Goal: Transaction & Acquisition: Purchase product/service

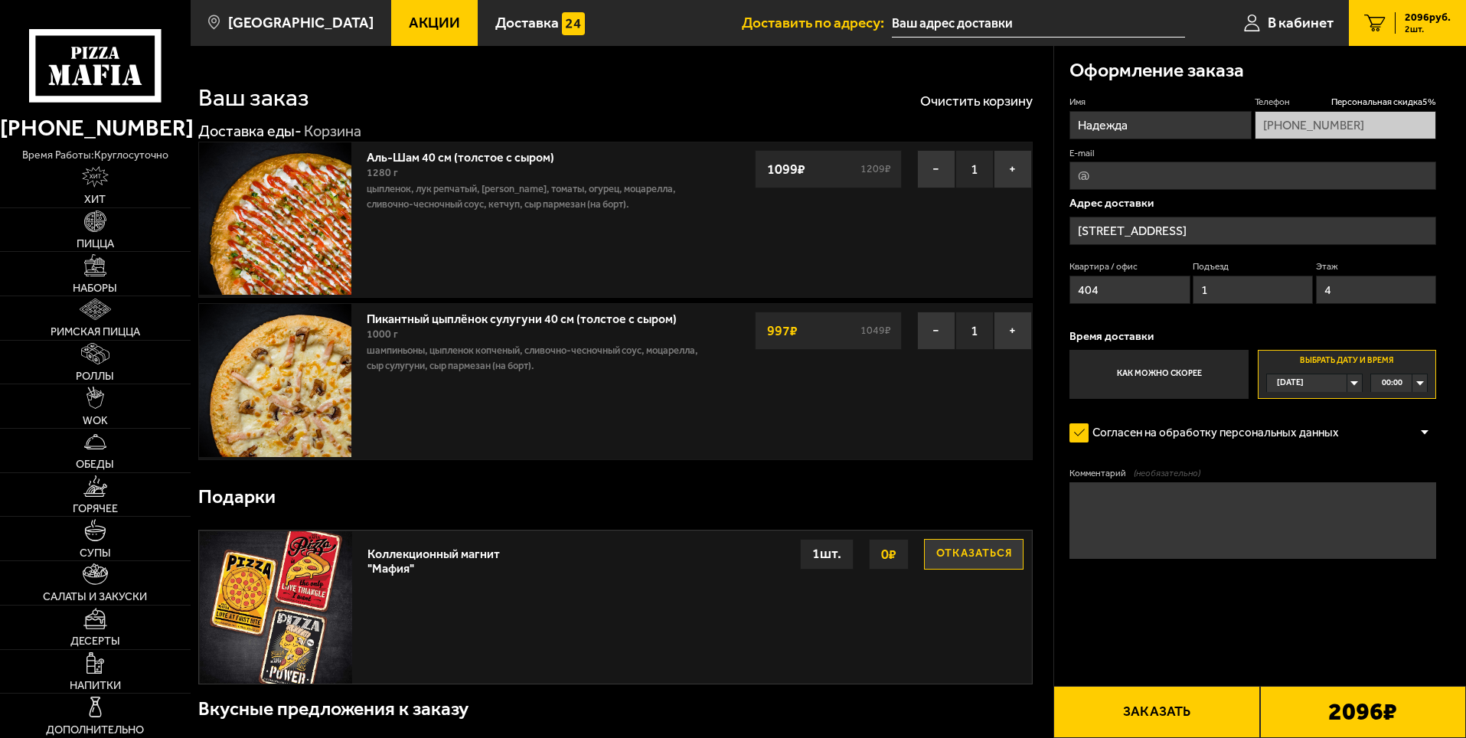
click at [1348, 383] on div "[DATE]" at bounding box center [1307, 383] width 80 height 18
click at [1304, 458] on span "пт, 03.10" at bounding box center [1295, 458] width 34 height 18
click at [1412, 385] on div "00:00" at bounding box center [1399, 383] width 56 height 18
click at [1404, 528] on li "12:45" at bounding box center [1399, 532] width 54 height 19
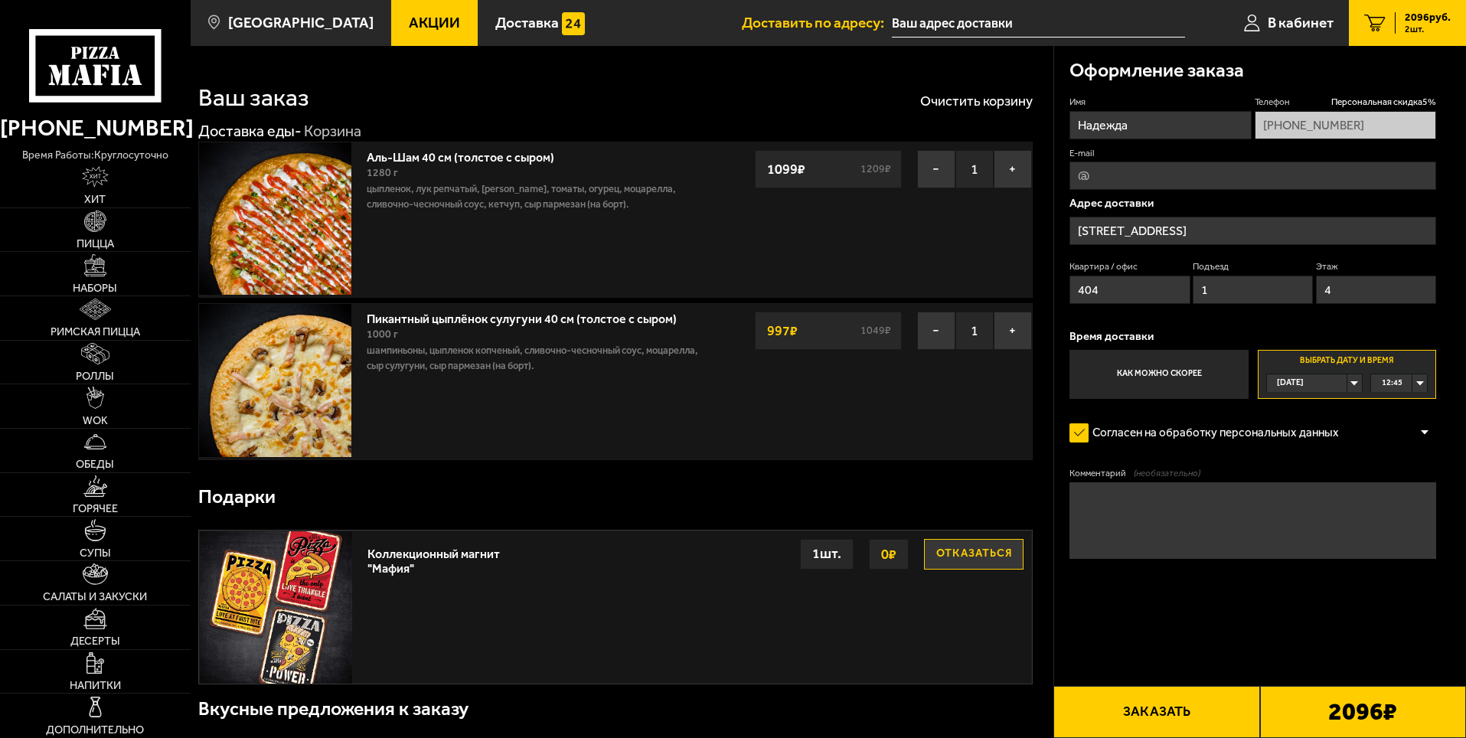
click at [1340, 388] on div "[DATE]" at bounding box center [1307, 383] width 80 height 18
click at [1322, 420] on li "[DATE]" at bounding box center [1314, 420] width 93 height 19
click at [1392, 381] on span "00:00" at bounding box center [1392, 383] width 21 height 18
click at [1336, 384] on div "[DATE]" at bounding box center [1307, 383] width 80 height 18
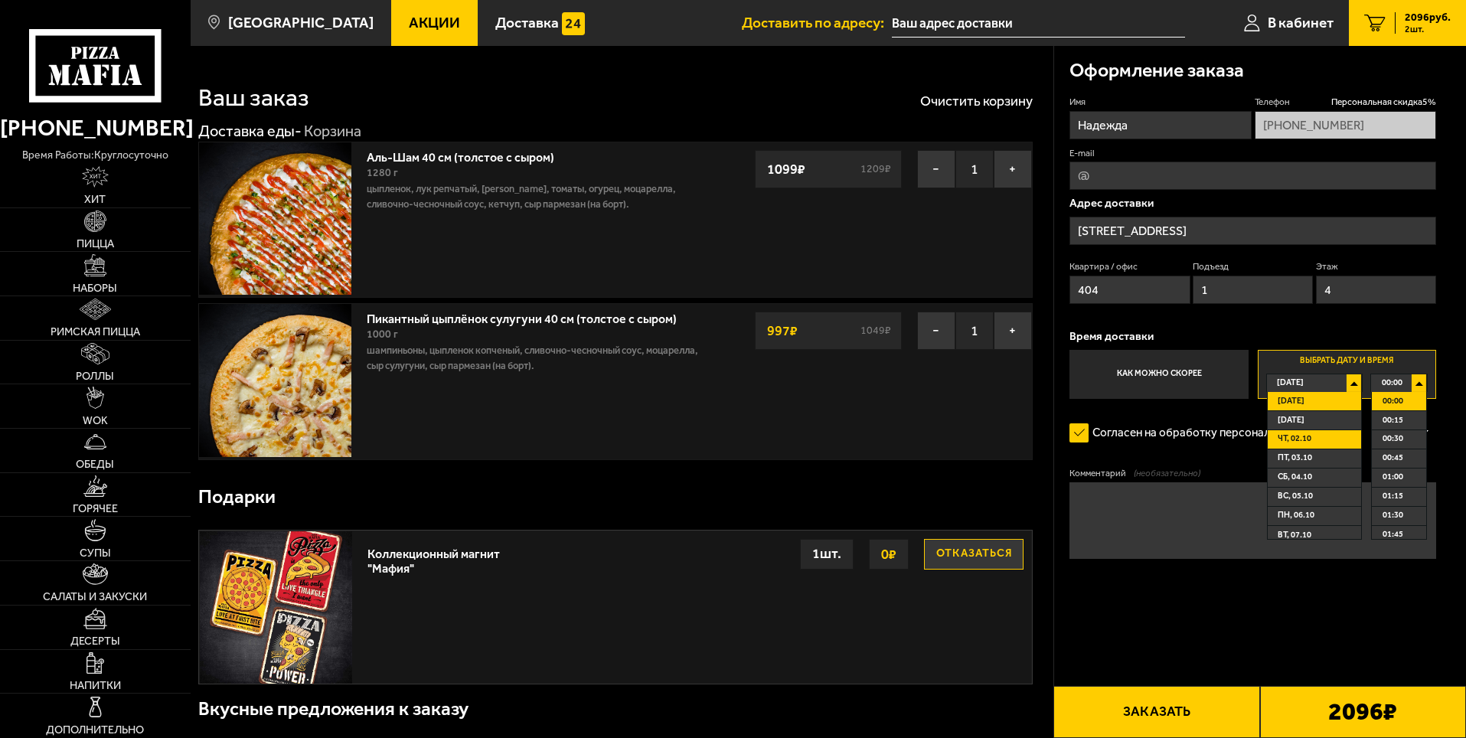
click at [1296, 433] on span "чт, 02.10" at bounding box center [1295, 439] width 34 height 18
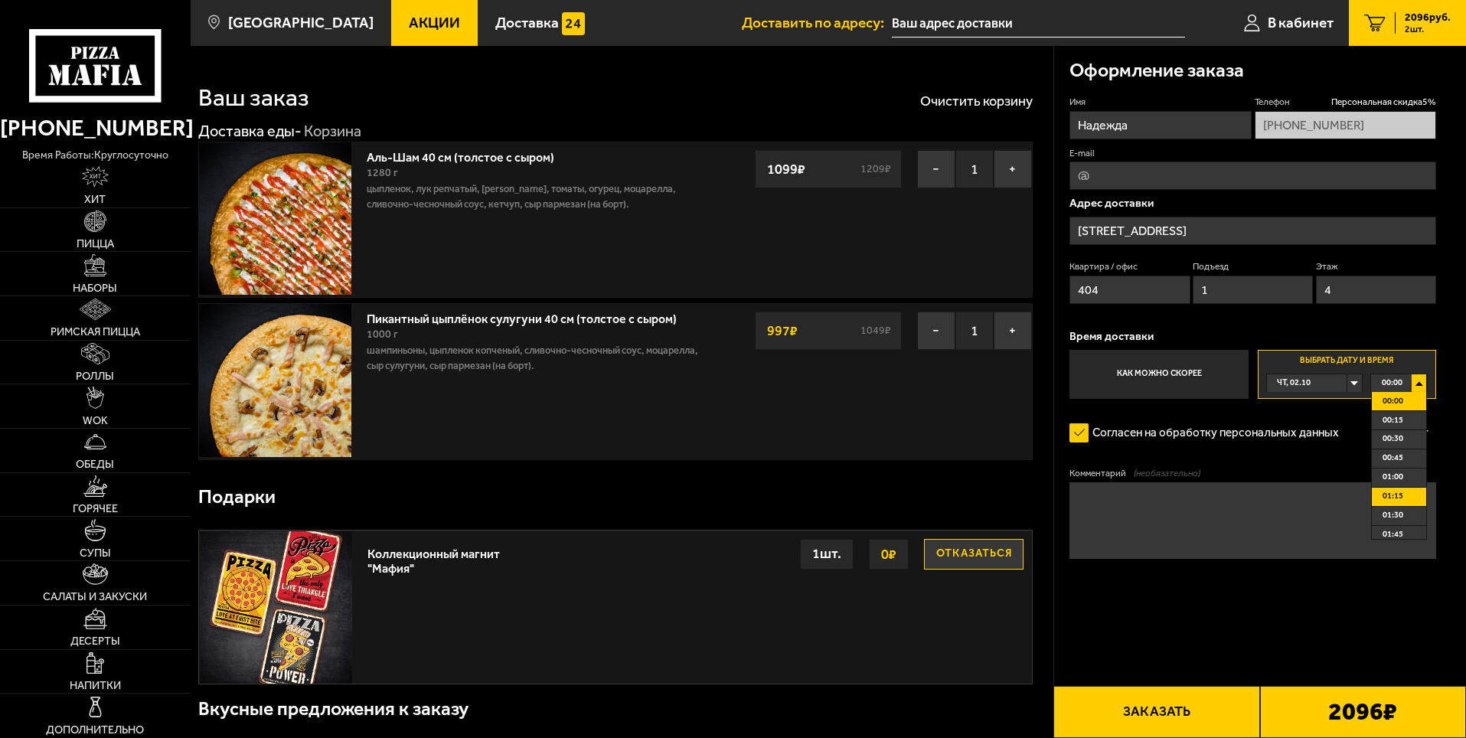
click at [1410, 500] on li "01:15" at bounding box center [1399, 497] width 54 height 19
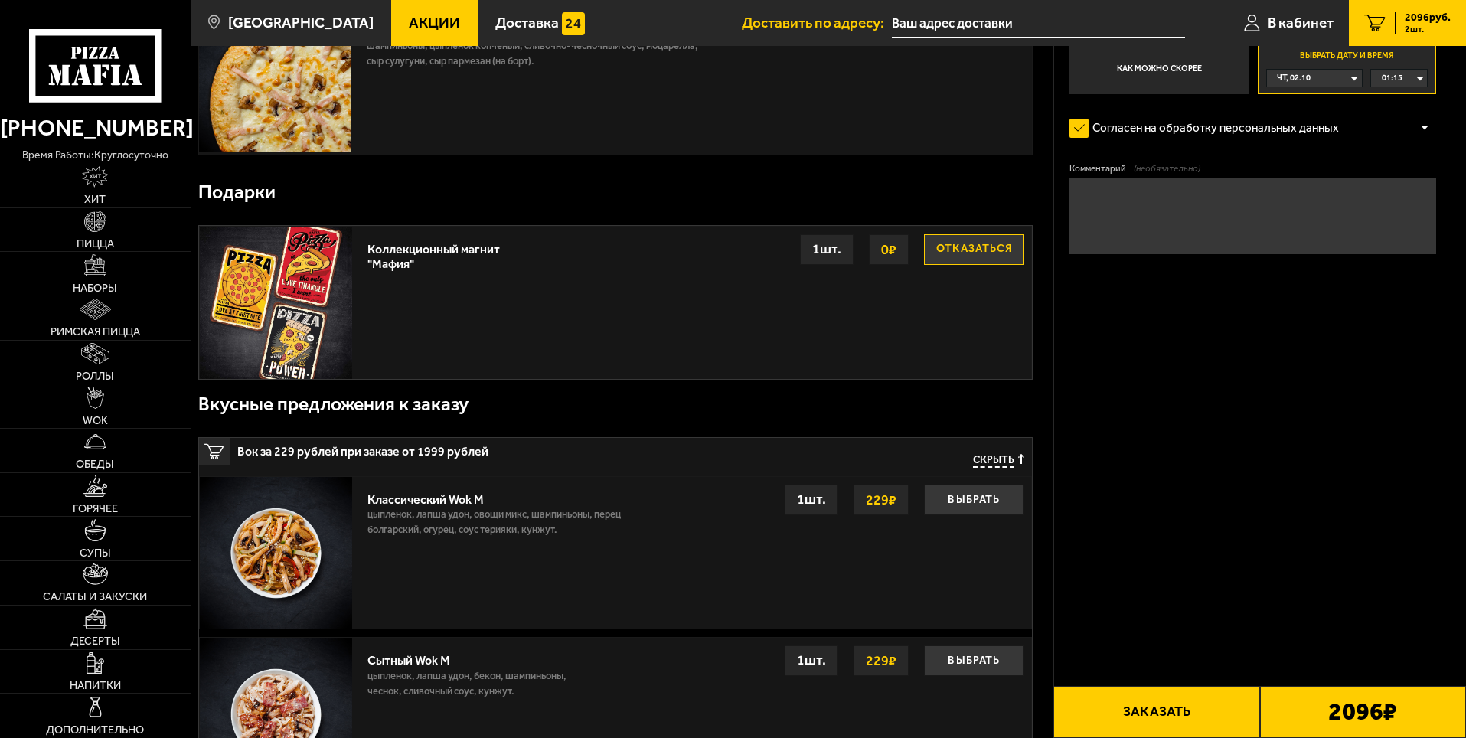
scroll to position [459, 0]
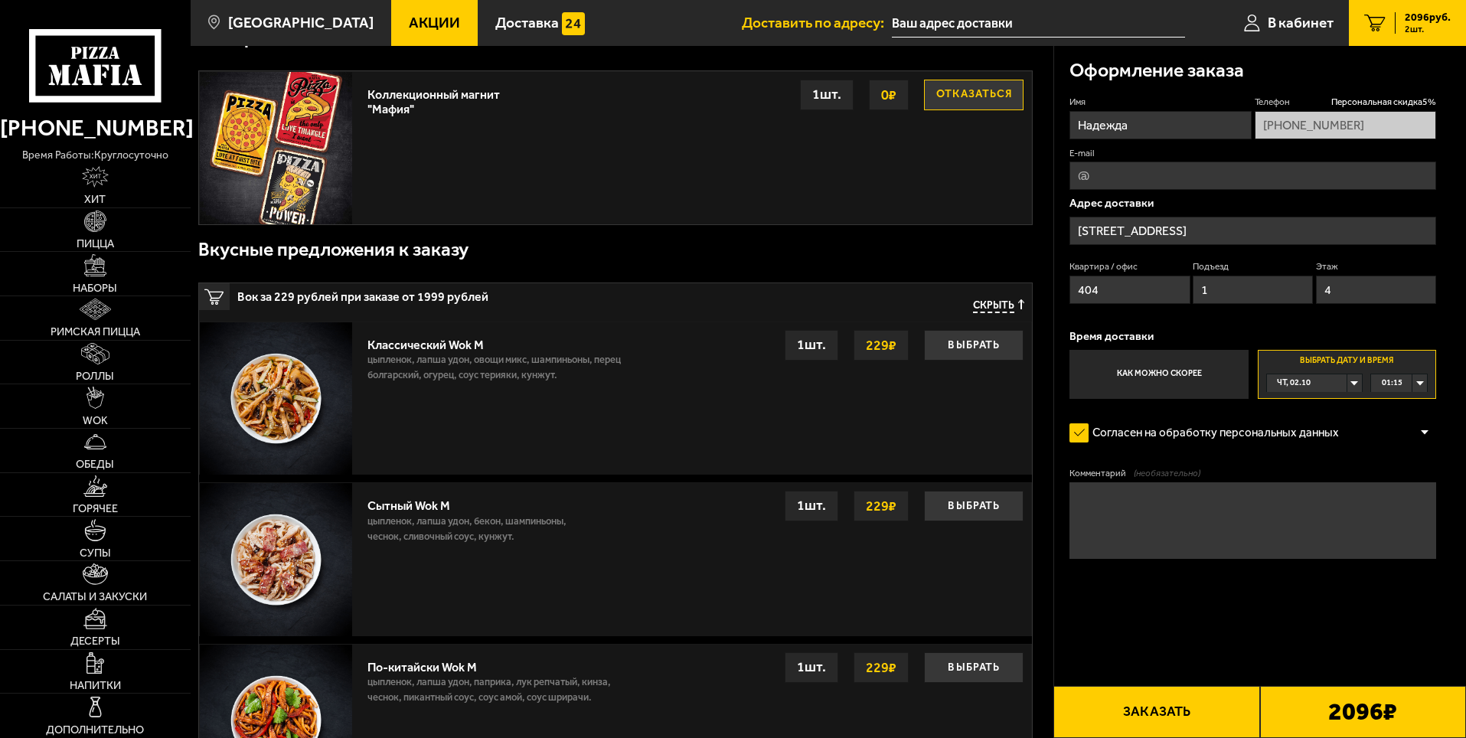
click at [1360, 431] on div "Согласен на обработку персональных данных" at bounding box center [1253, 433] width 367 height 31
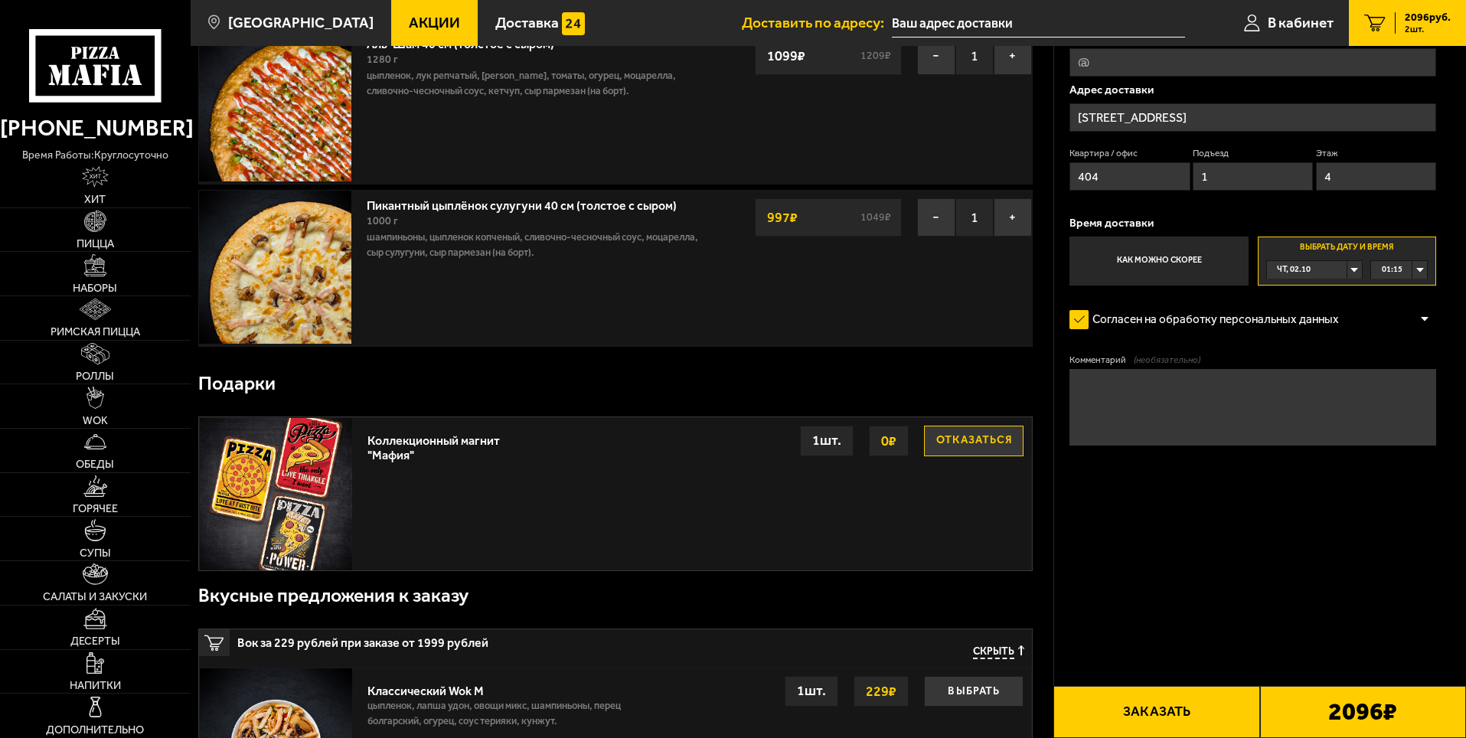
scroll to position [0, 0]
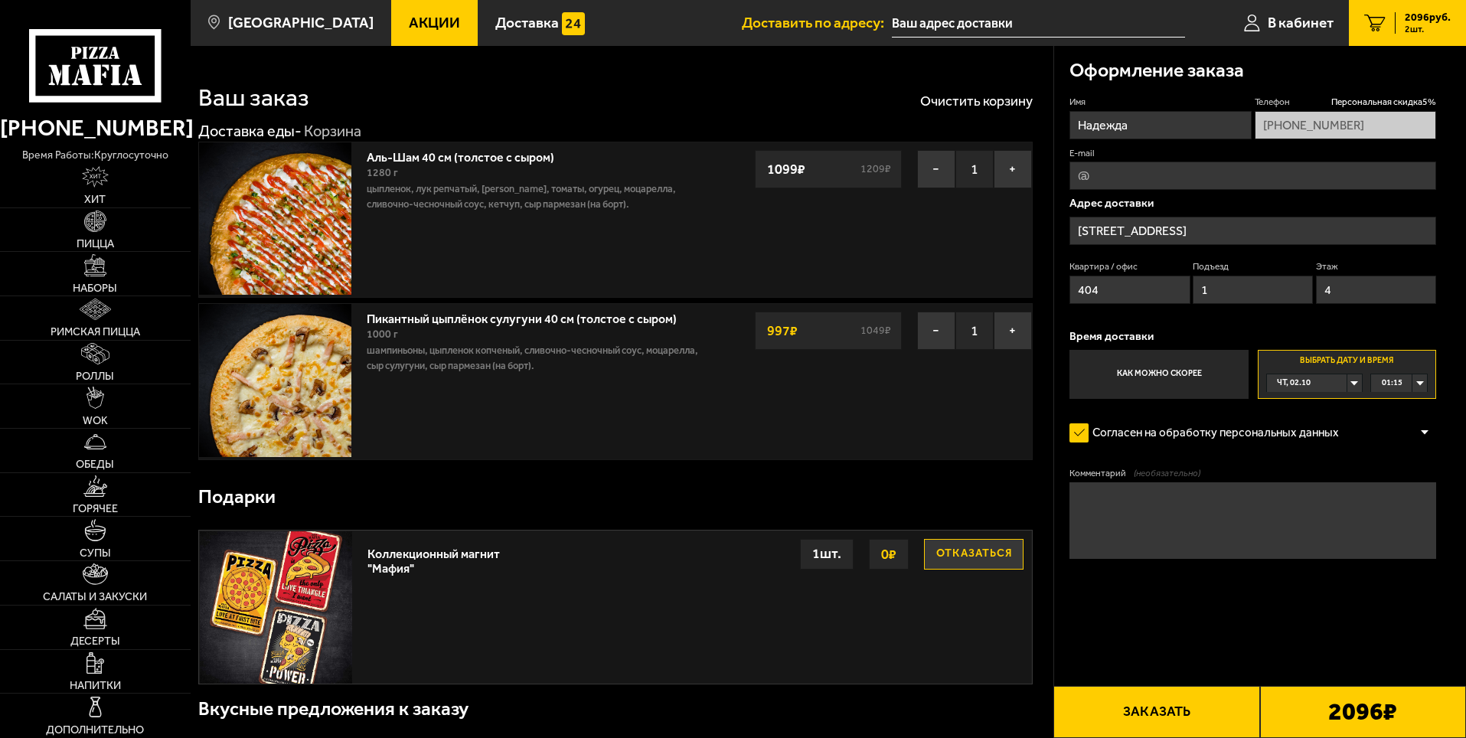
click at [1164, 173] on input "E-mail" at bounding box center [1253, 176] width 367 height 28
type input "[EMAIL_ADDRESS][DOMAIN_NAME]"
click at [1177, 332] on p "Время доставки" at bounding box center [1253, 336] width 367 height 11
